Goal: Task Accomplishment & Management: Complete application form

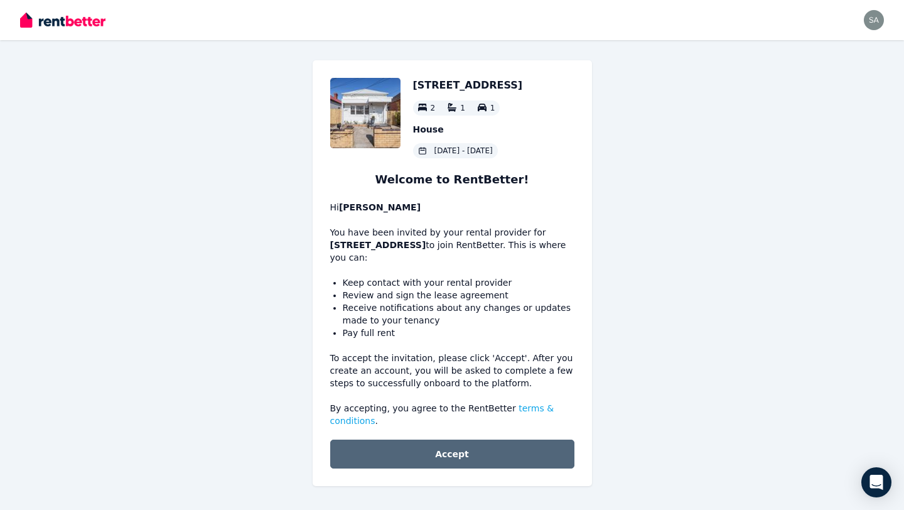
click at [428, 453] on button "Accept" at bounding box center [452, 453] width 244 height 29
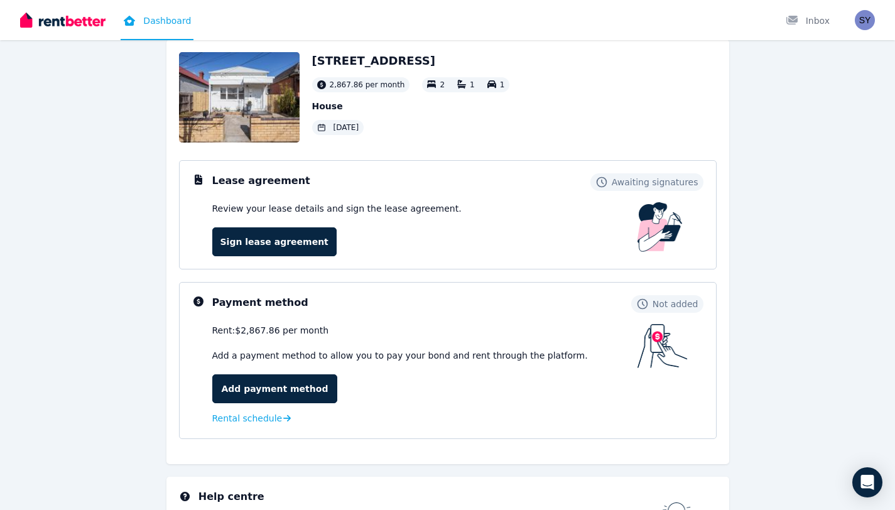
scroll to position [31, 0]
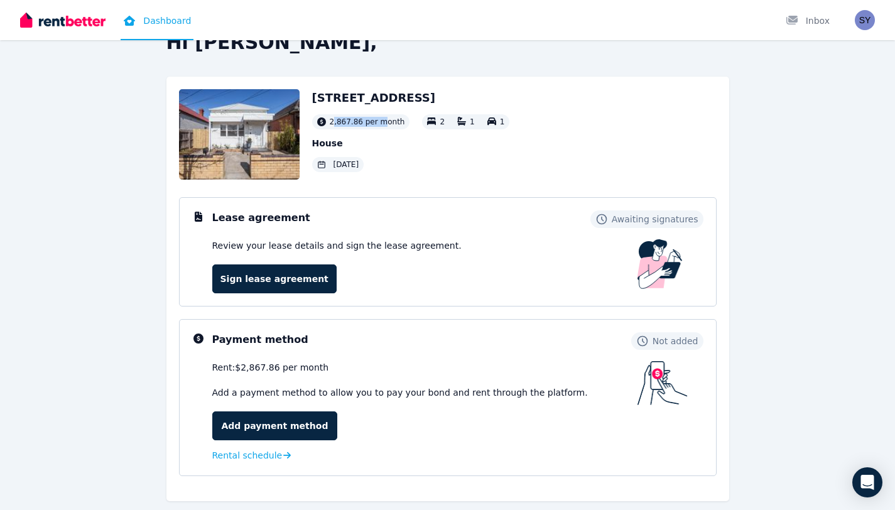
drag, startPoint x: 331, startPoint y: 124, endPoint x: 382, endPoint y: 121, distance: 50.9
click at [382, 124] on span "2,867.86 per month" at bounding box center [367, 122] width 75 height 10
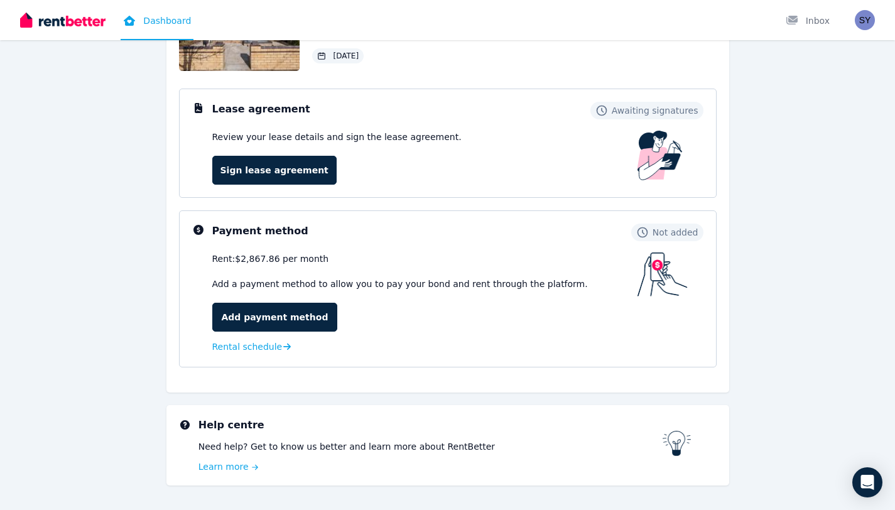
scroll to position [145, 0]
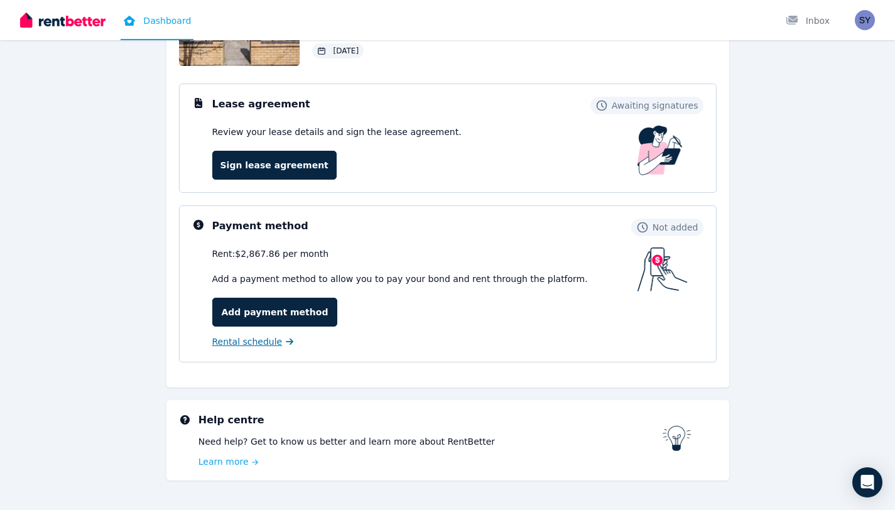
click at [251, 347] on span "Rental schedule" at bounding box center [247, 341] width 70 height 13
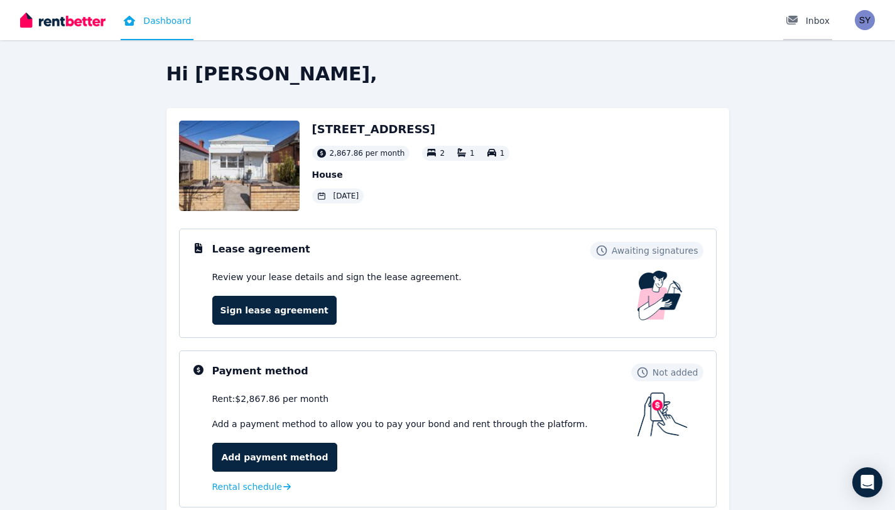
click at [803, 21] on div at bounding box center [795, 20] width 20 height 13
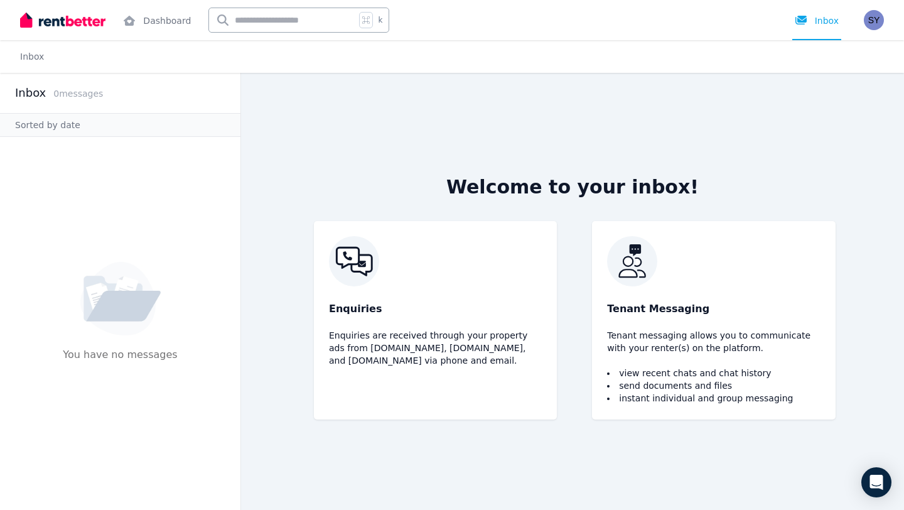
click at [67, 24] on img at bounding box center [62, 20] width 85 height 19
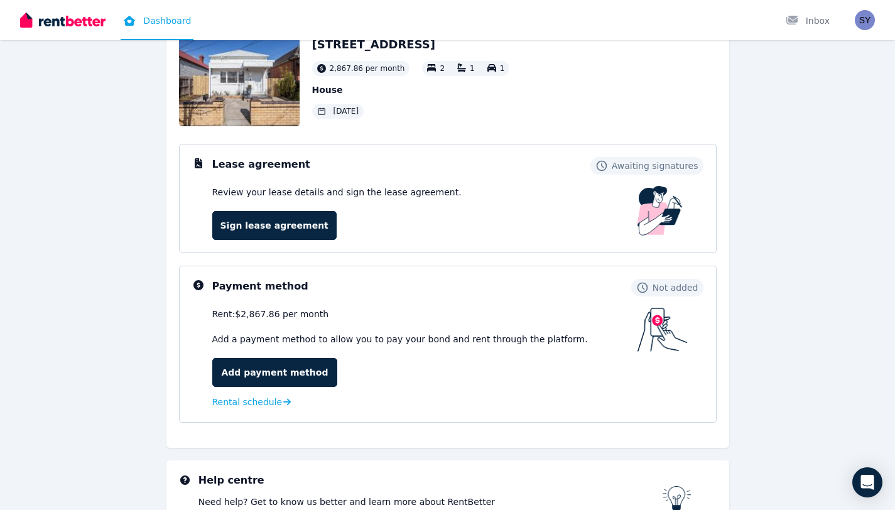
scroll to position [56, 0]
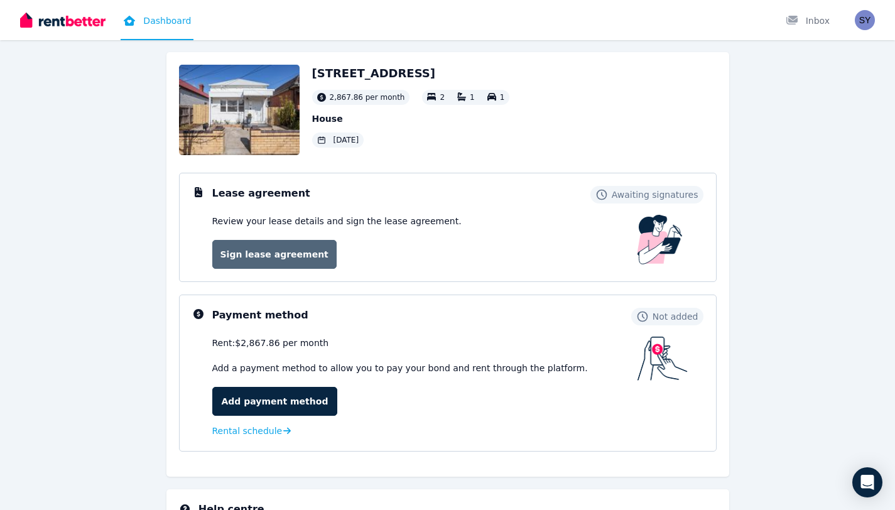
click at [275, 249] on link "Sign lease agreement" at bounding box center [274, 254] width 124 height 29
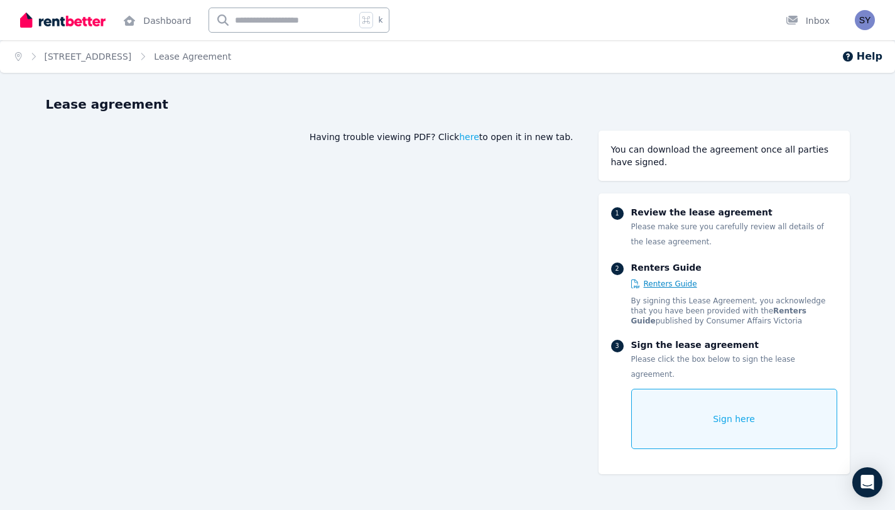
click at [648, 281] on span "Renters Guide" at bounding box center [669, 284] width 53 height 10
click at [592, 85] on div "Home 22 Vine Street, Moonee Ponds Lease Agreement Help Lease agreement Having t…" at bounding box center [447, 255] width 895 height 510
